Goal: Information Seeking & Learning: Learn about a topic

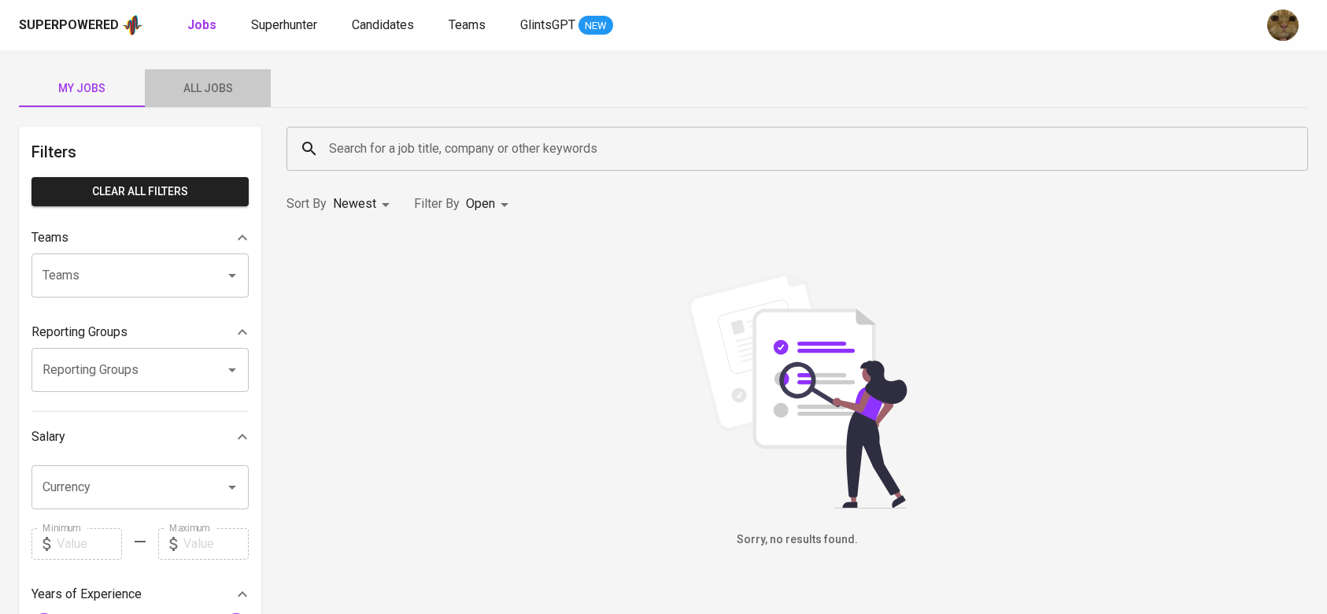
click at [234, 94] on span "All Jobs" at bounding box center [207, 89] width 107 height 20
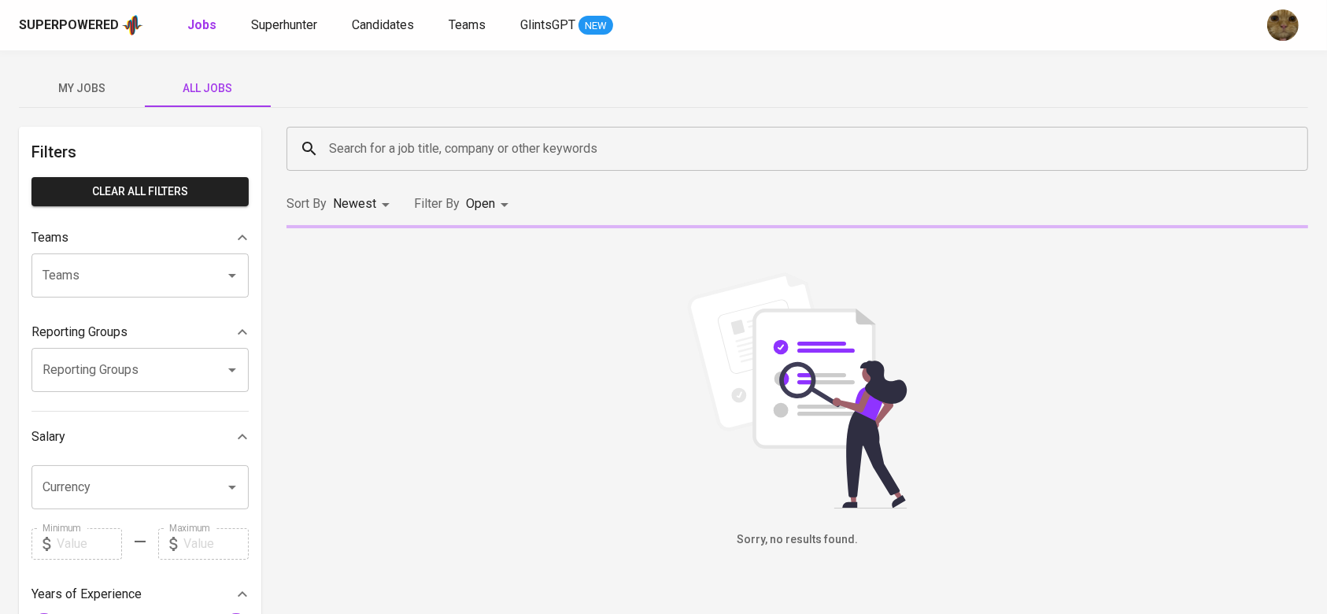
click at [397, 156] on input "Search for a job title, company or other keywords" at bounding box center [801, 149] width 952 height 30
type input "c"
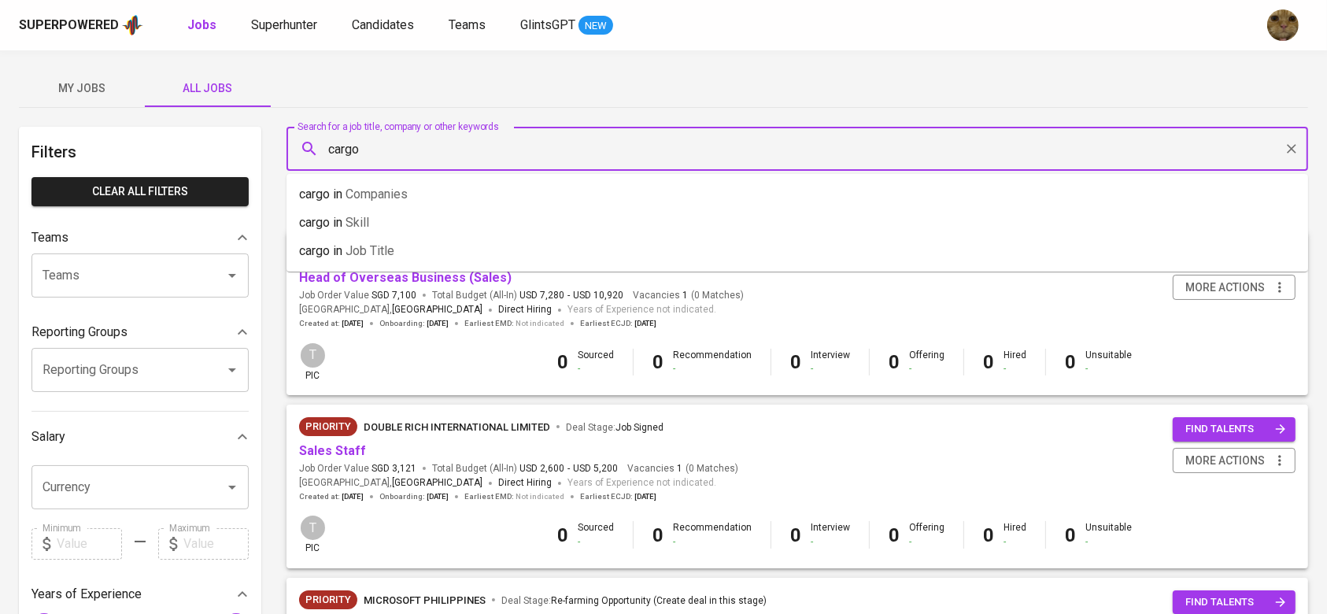
type input "cargo"
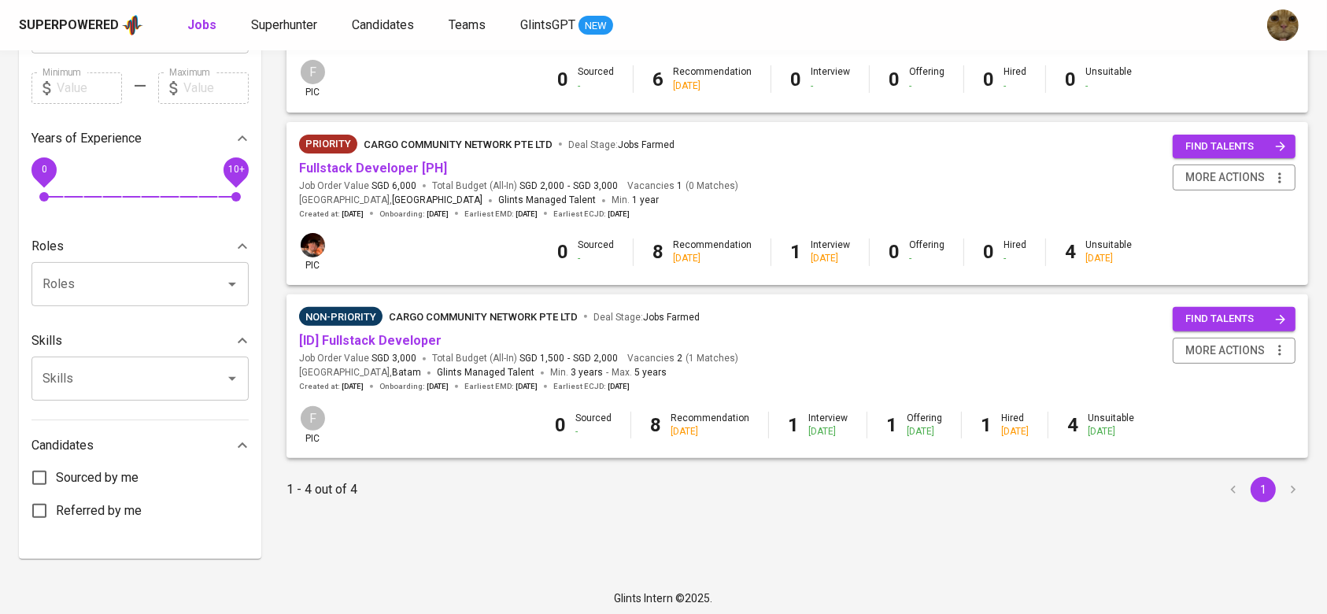
scroll to position [457, 0]
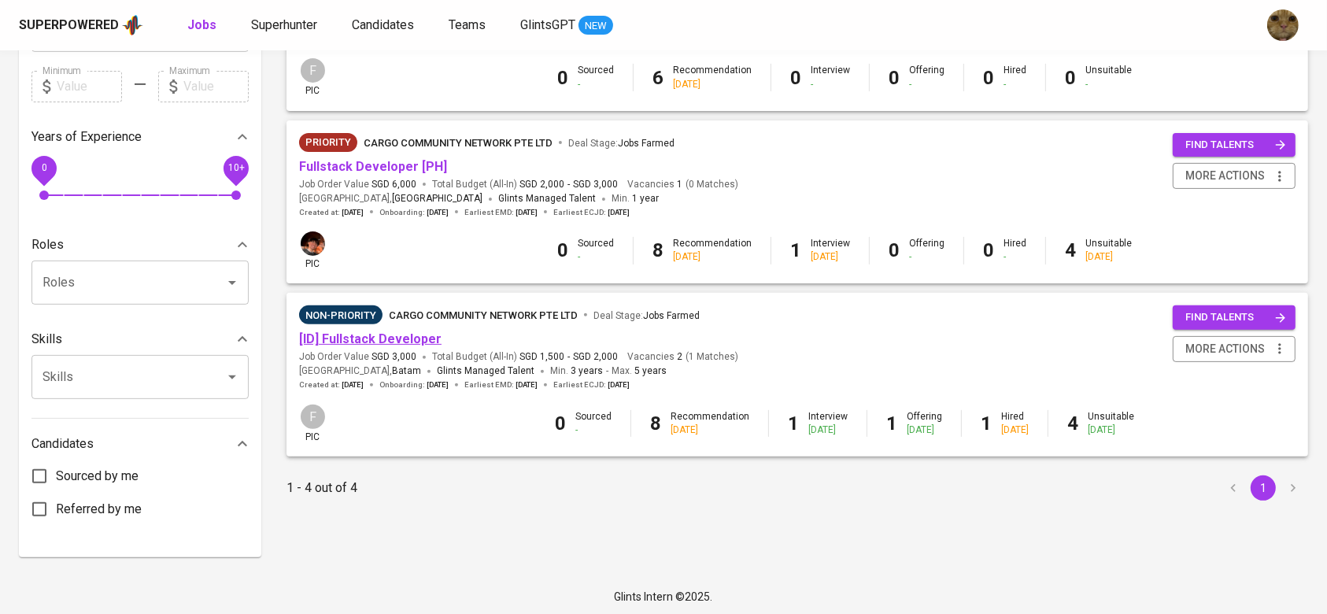
click at [349, 346] on link "[ID] Fullstack Developer" at bounding box center [370, 338] width 142 height 15
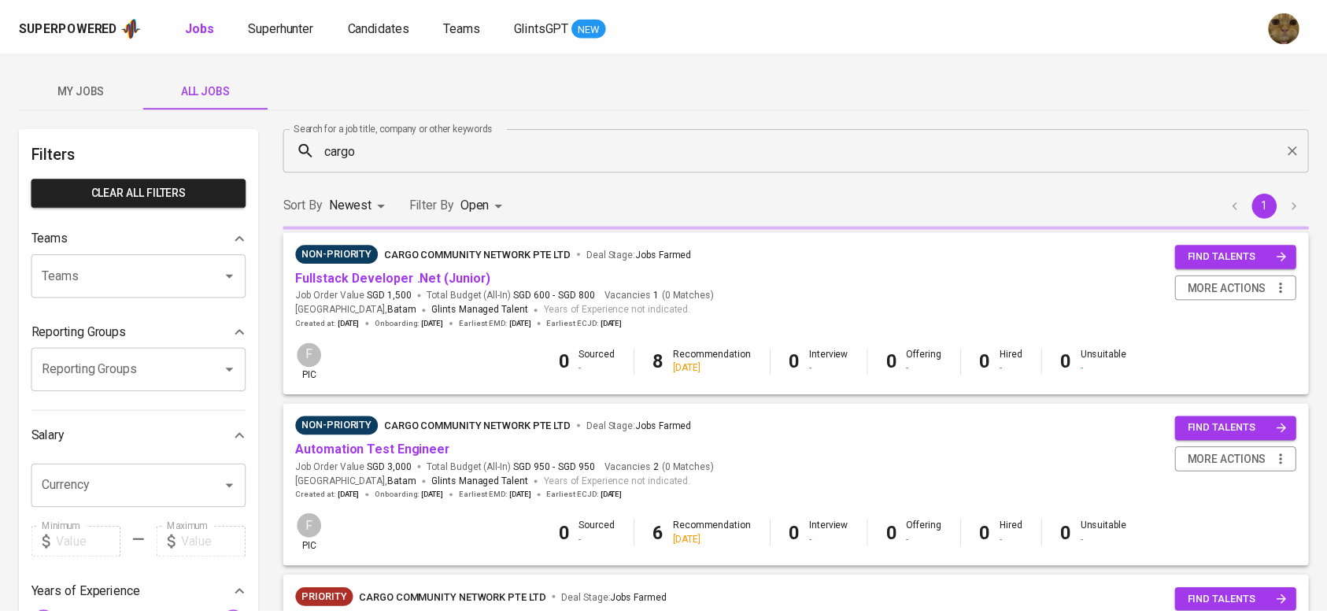
scroll to position [457, 0]
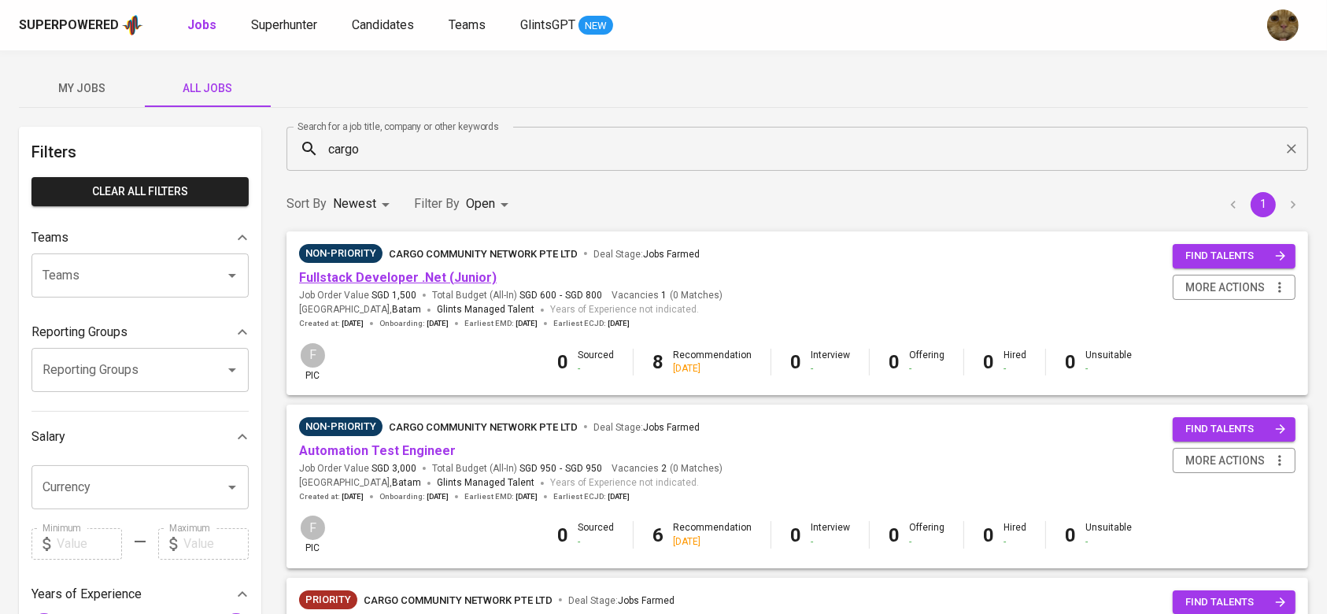
click at [359, 275] on link "Fullstack Developer .Net (Junior)" at bounding box center [398, 277] width 198 height 15
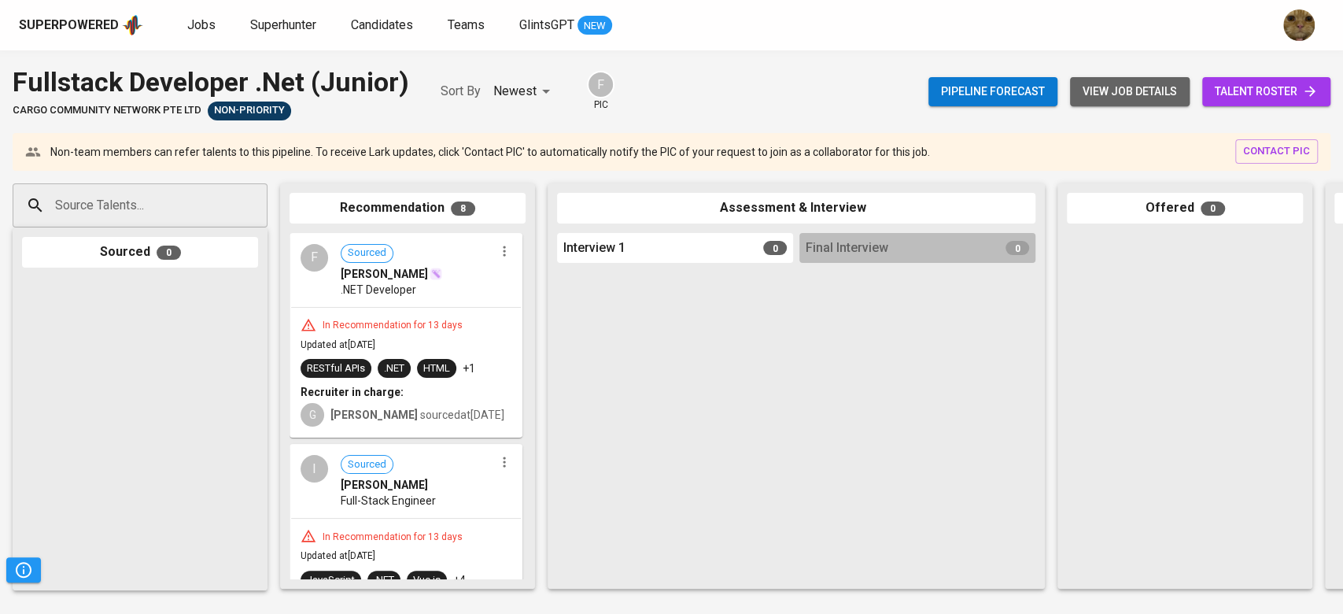
click at [1133, 94] on span "view job details" at bounding box center [1130, 92] width 94 height 20
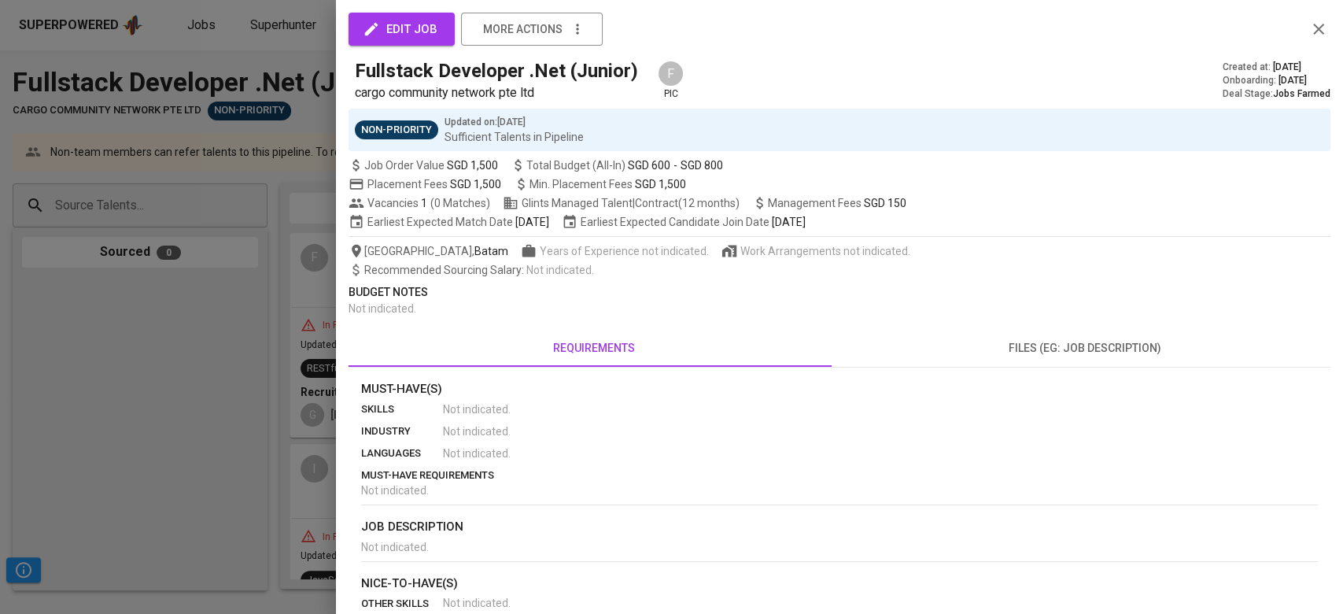
click at [258, 212] on div at bounding box center [671, 307] width 1343 height 614
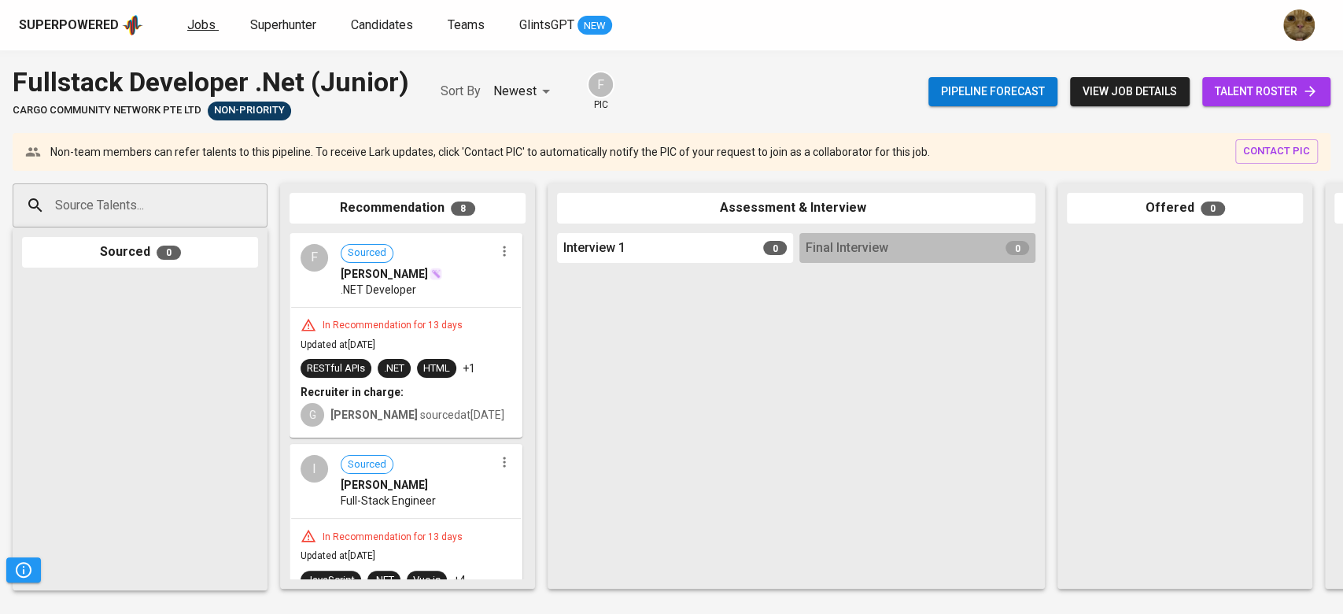
click at [198, 21] on span "Jobs" at bounding box center [201, 24] width 28 height 15
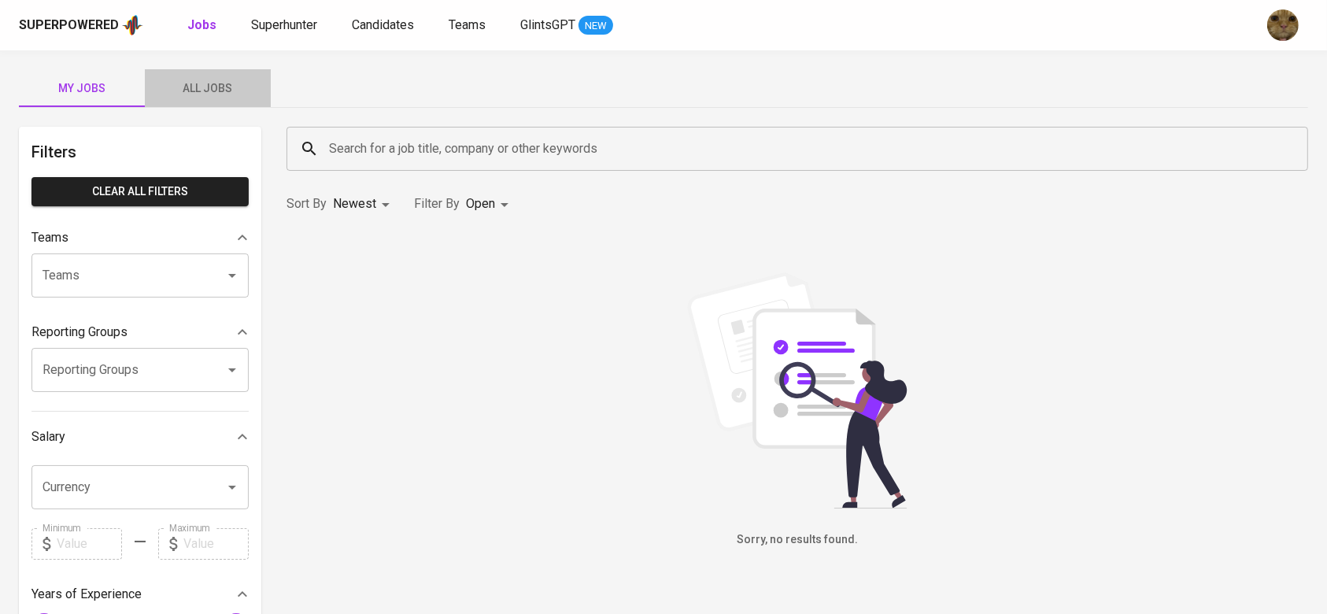
drag, startPoint x: 205, startPoint y: 75, endPoint x: 384, endPoint y: 150, distance: 194.4
click at [205, 75] on button "All Jobs" at bounding box center [208, 88] width 126 height 38
click at [384, 150] on input "Search for a job title, company or other keywords" at bounding box center [801, 149] width 952 height 30
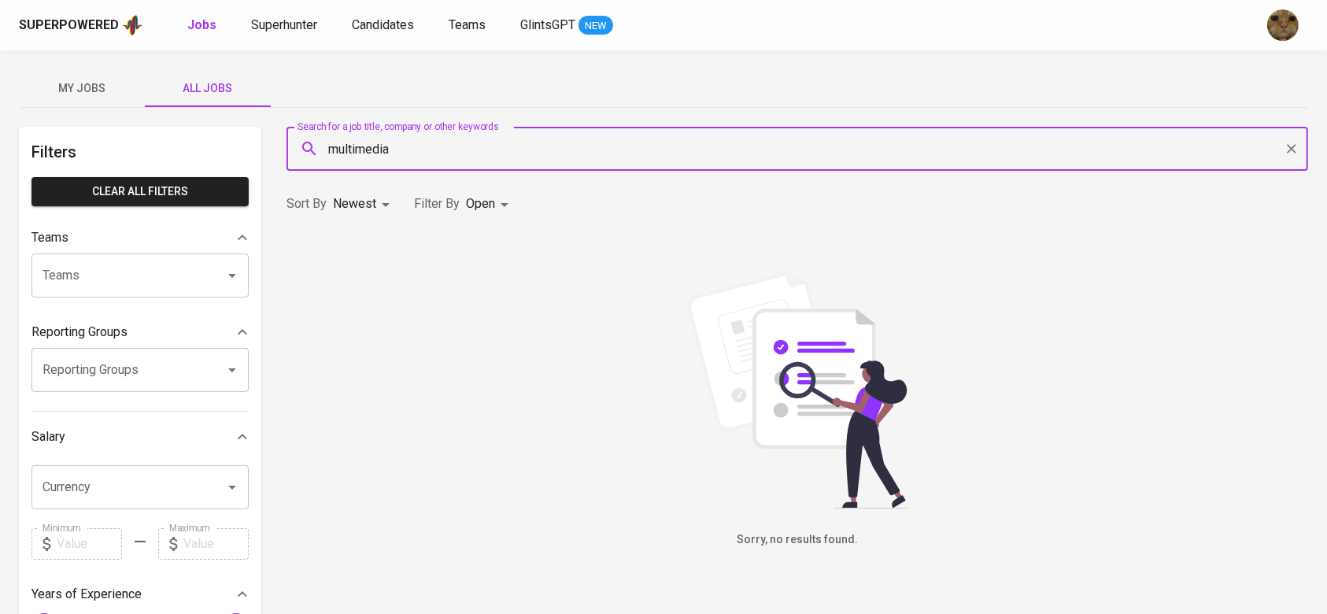
type input "multimedia"
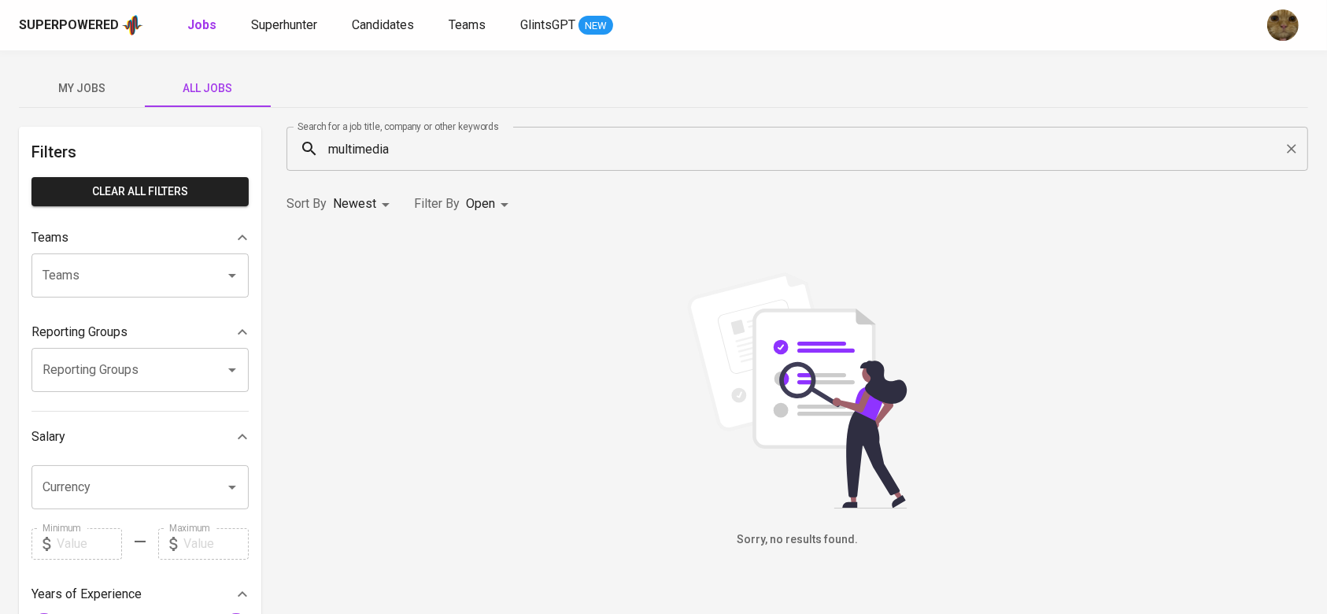
click at [504, 146] on input "multimedia" at bounding box center [801, 149] width 952 height 30
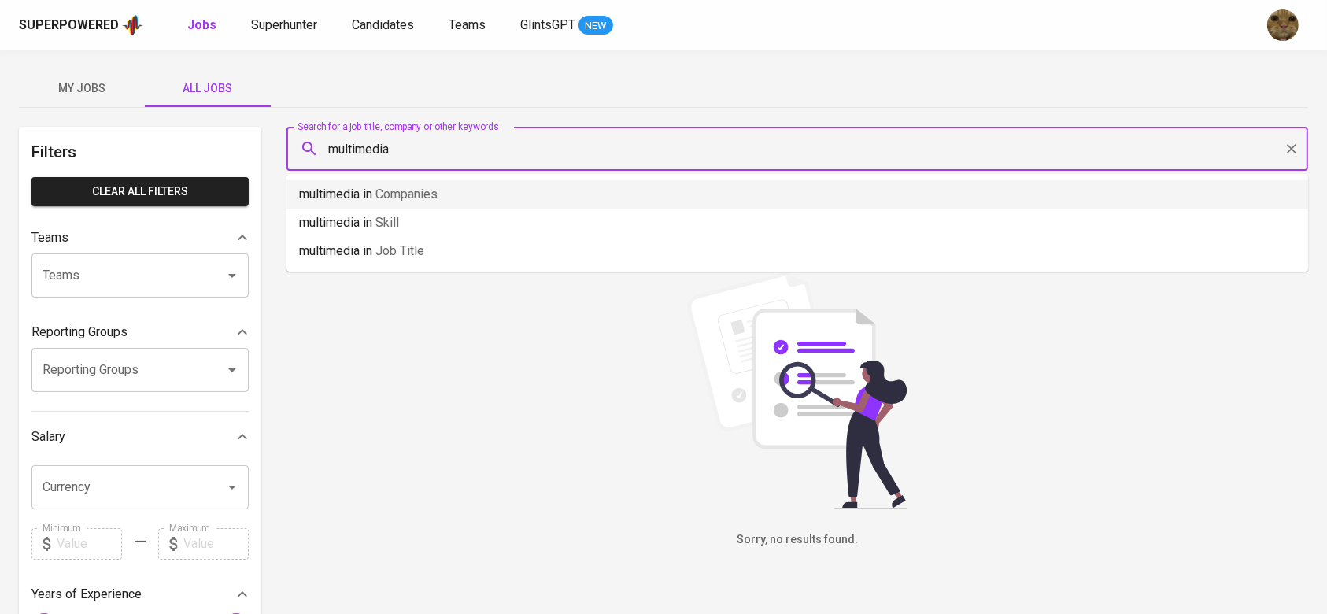
click at [392, 189] on span "Companies" at bounding box center [406, 194] width 62 height 15
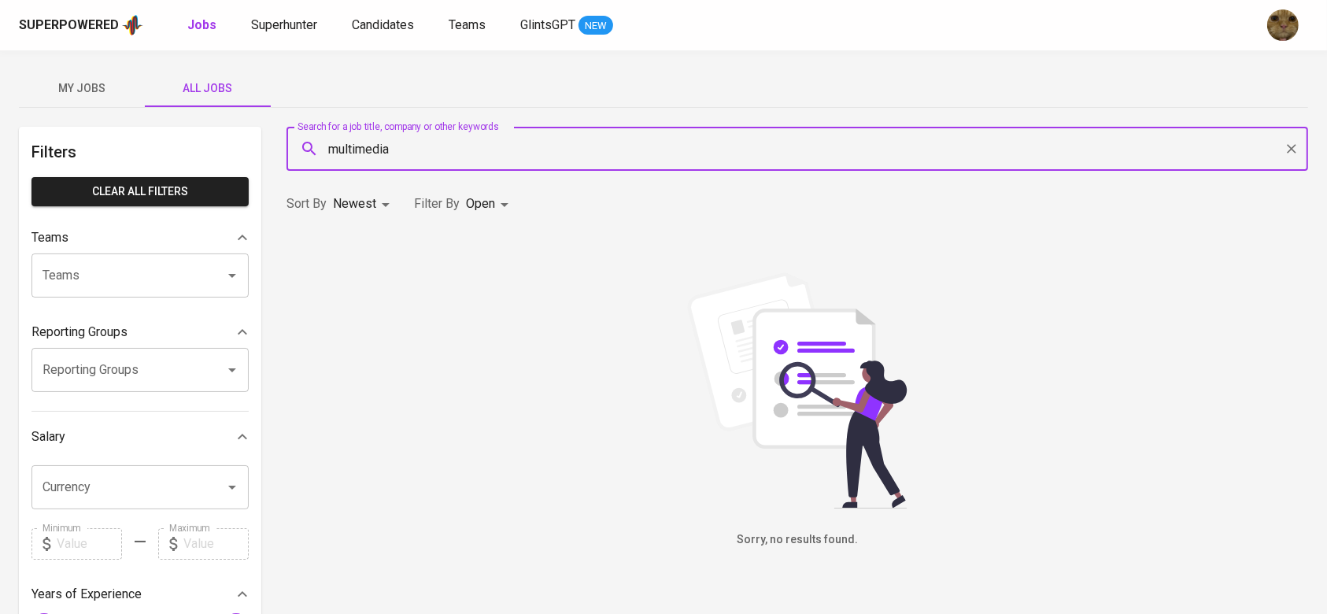
click at [457, 360] on div "Sorry, no results found." at bounding box center [797, 410] width 1022 height 276
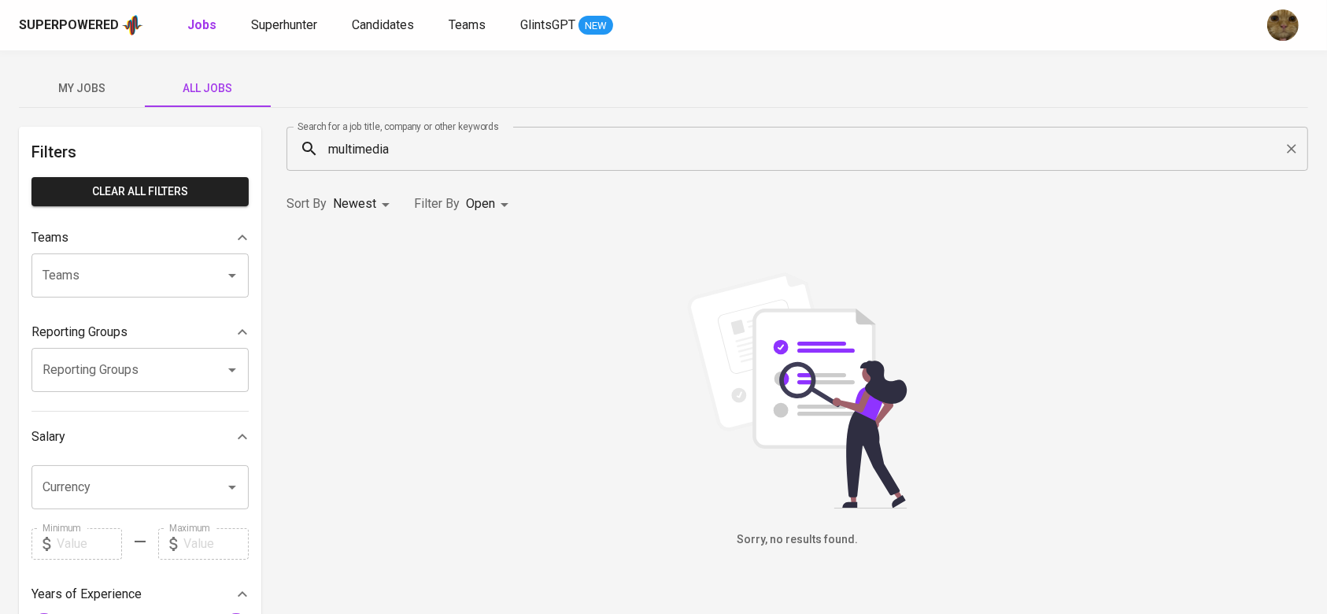
click at [529, 117] on div "Search for a job title, company or other keywords multimedia Search for a job t…" at bounding box center [797, 148] width 1040 height 63
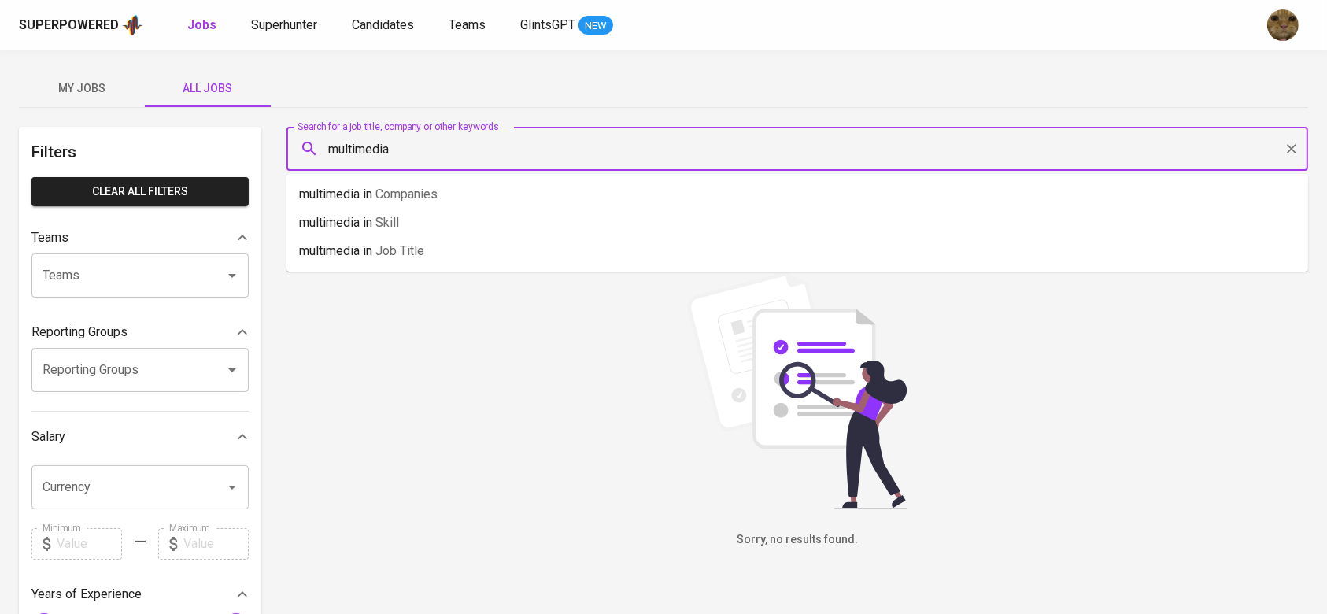
drag, startPoint x: 445, startPoint y: 154, endPoint x: 327, endPoint y: 158, distance: 118.1
click at [327, 158] on input "multimedia" at bounding box center [801, 149] width 952 height 30
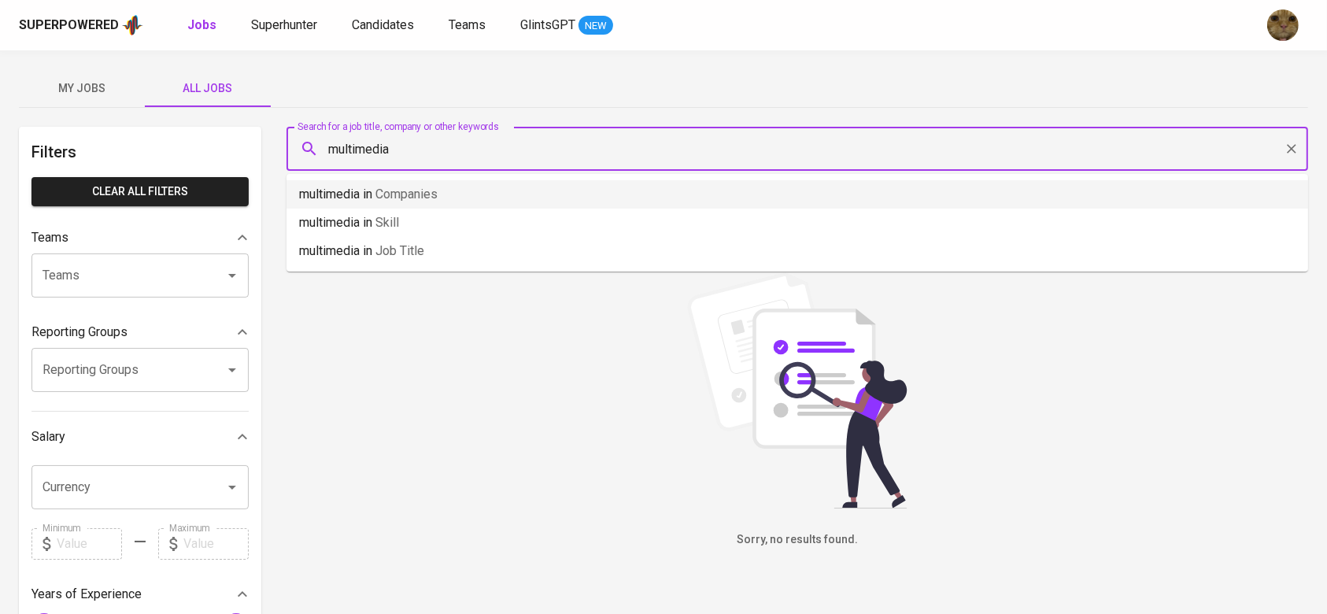
click at [346, 183] on li "multimedia in Companies" at bounding box center [797, 194] width 1022 height 28
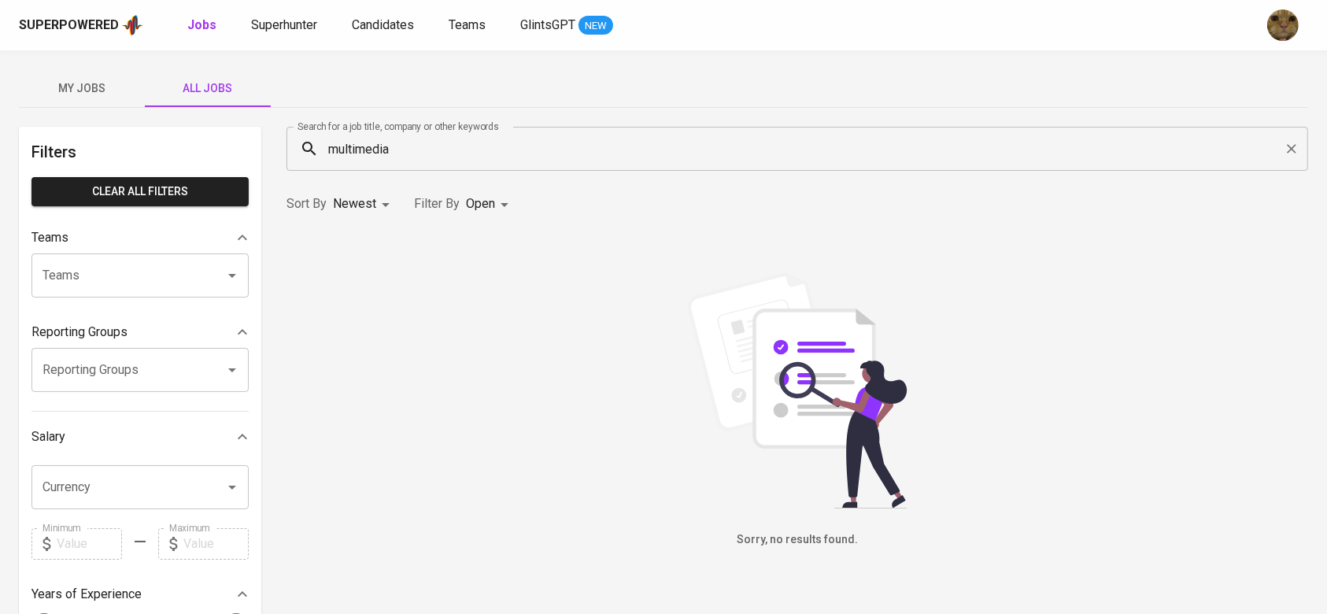
click at [475, 261] on div "Sorry, no results found." at bounding box center [797, 410] width 1040 height 358
click at [67, 77] on button "My Jobs" at bounding box center [82, 88] width 126 height 38
click at [376, 24] on span "Candidates" at bounding box center [383, 24] width 62 height 15
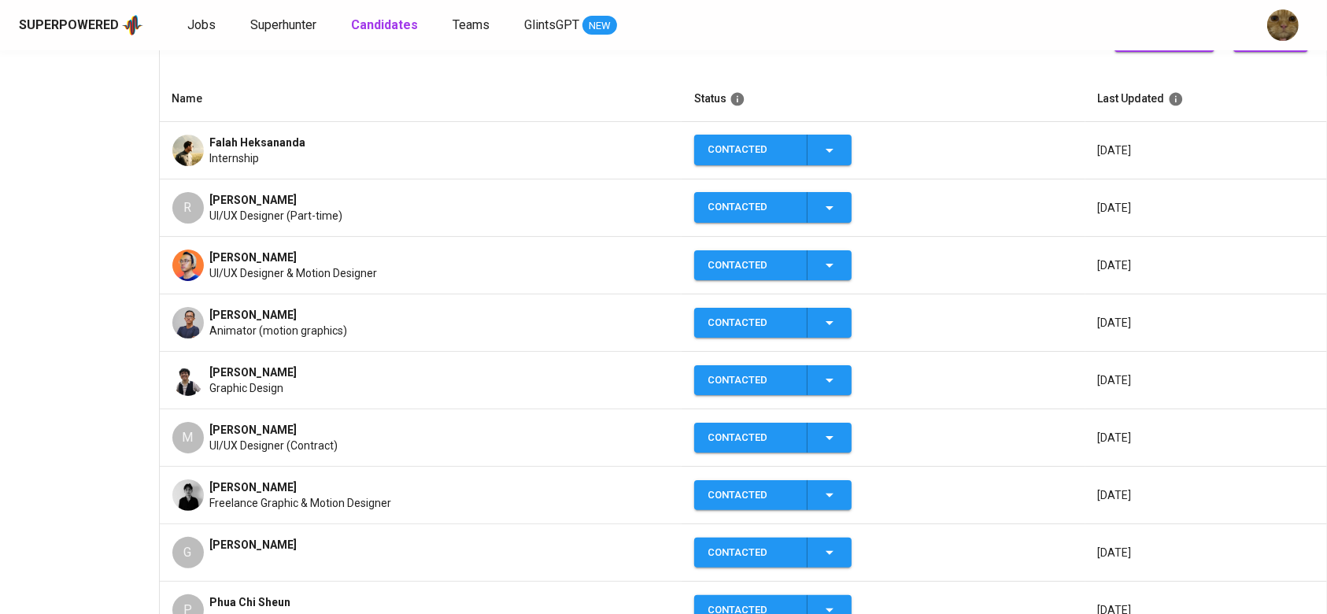
scroll to position [302, 0]
